Goal: Navigation & Orientation: Find specific page/section

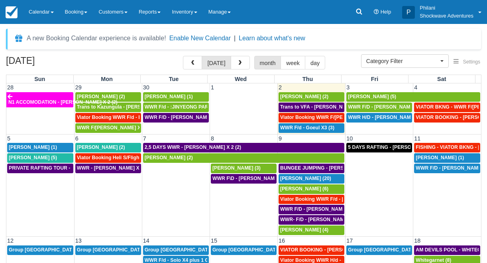
select select
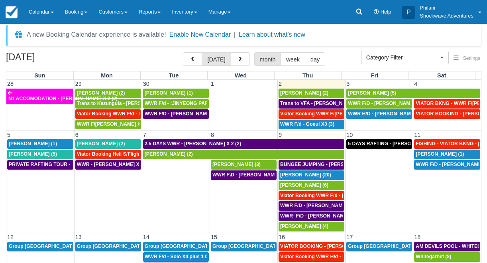
scroll to position [1, 0]
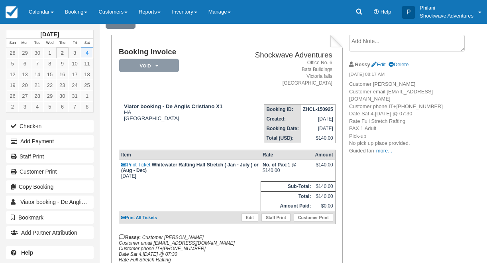
scroll to position [38, 0]
click at [42, 11] on link "Calendar" at bounding box center [41, 12] width 36 height 24
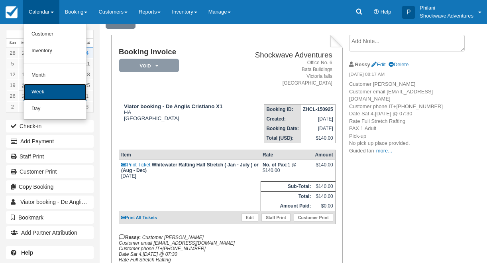
click at [31, 89] on link "Week" at bounding box center [55, 92] width 63 height 17
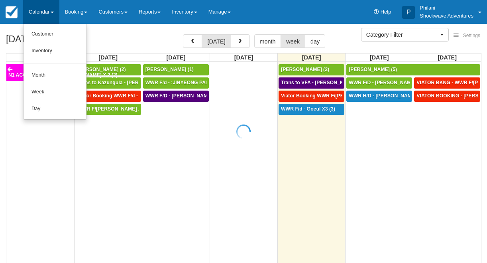
select select
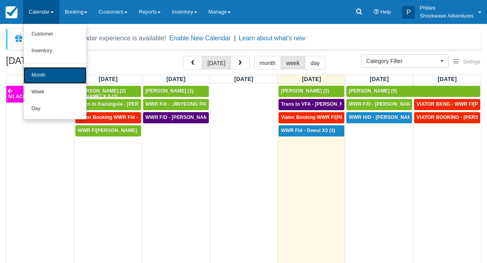
click at [64, 78] on link "Month" at bounding box center [55, 75] width 63 height 17
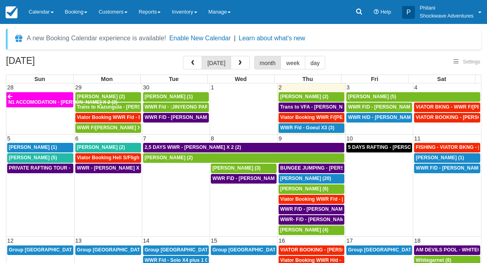
select select
